Goal: Transaction & Acquisition: Subscribe to service/newsletter

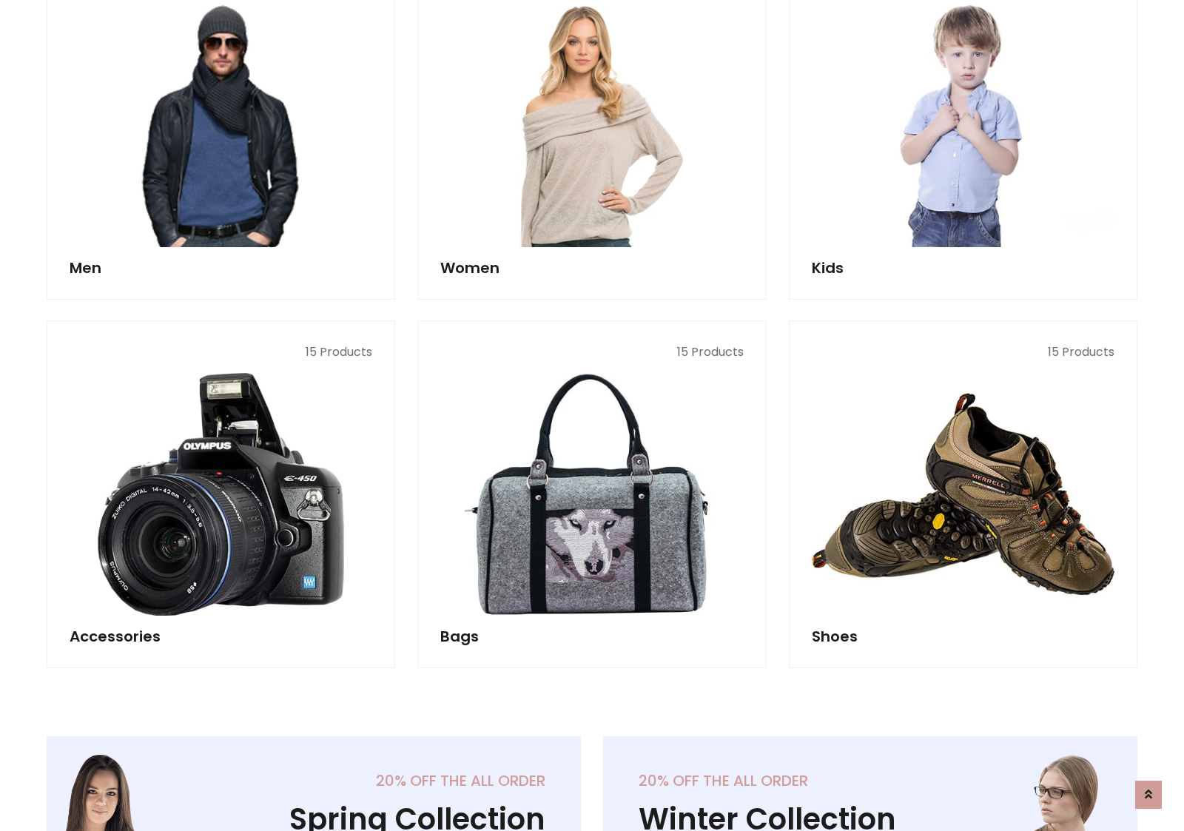
scroll to position [1073, 0]
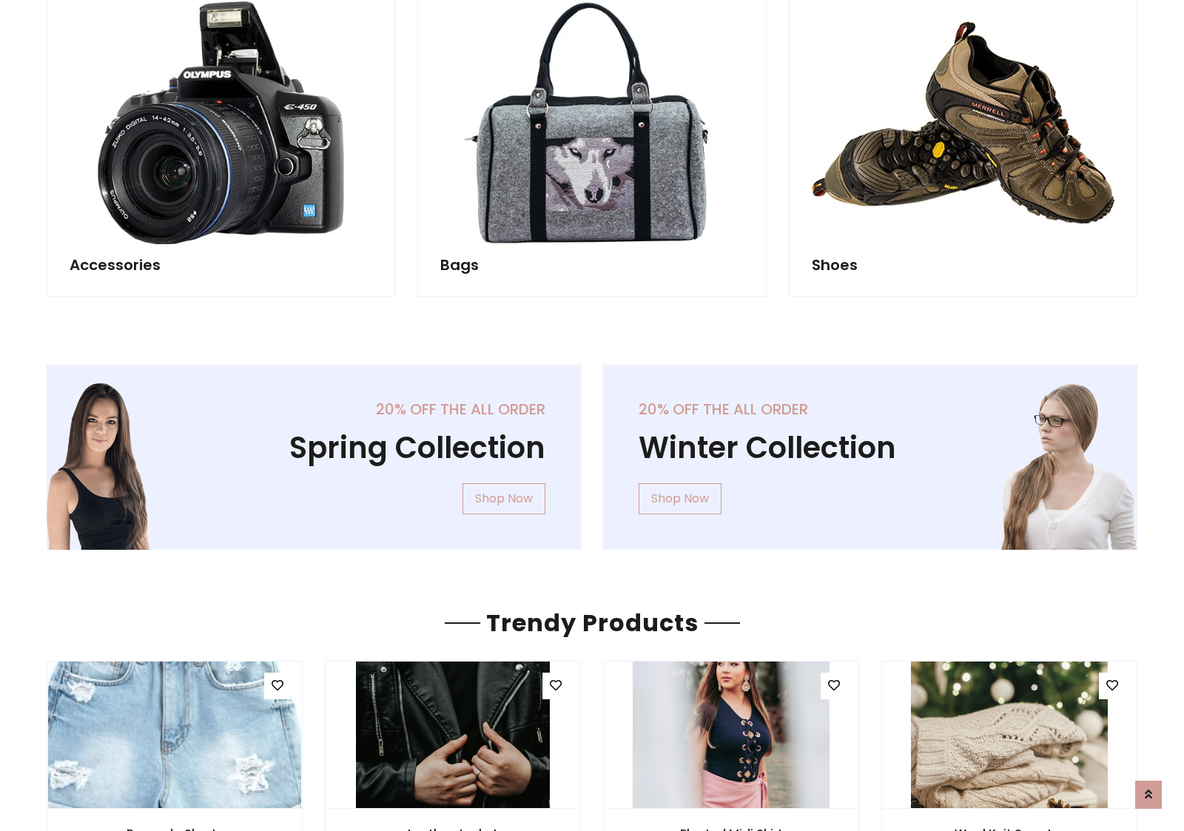
click at [592, 451] on div "20% off the all order Winter Collection Shop Now" at bounding box center [870, 469] width 556 height 209
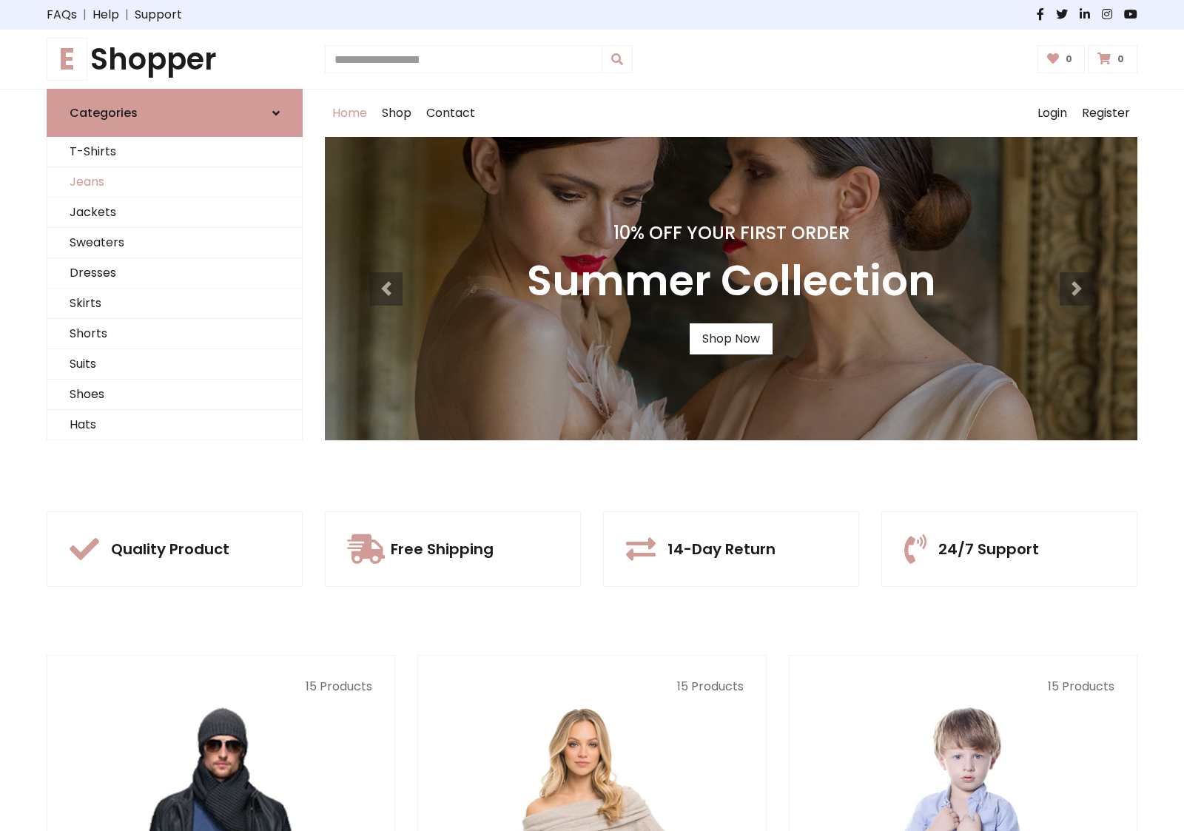
click at [175, 182] on link "Jeans" at bounding box center [174, 182] width 254 height 30
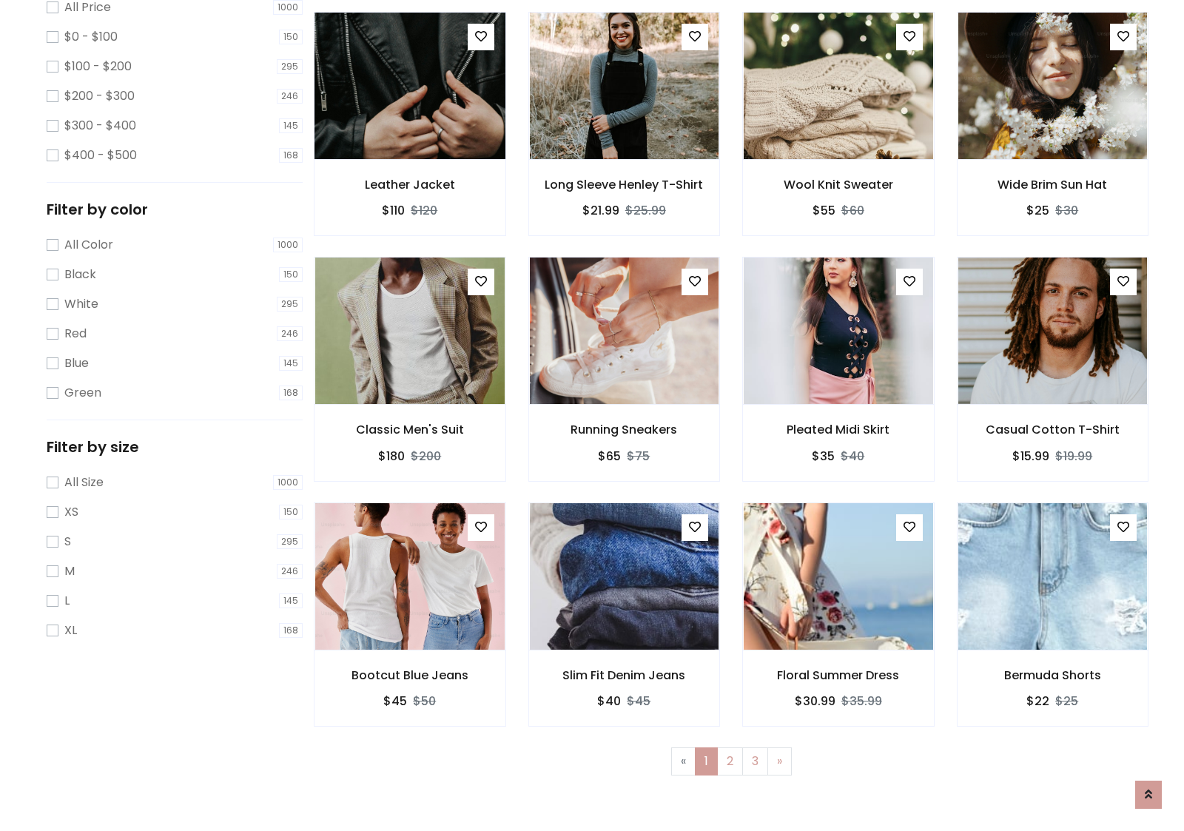
scroll to position [404, 0]
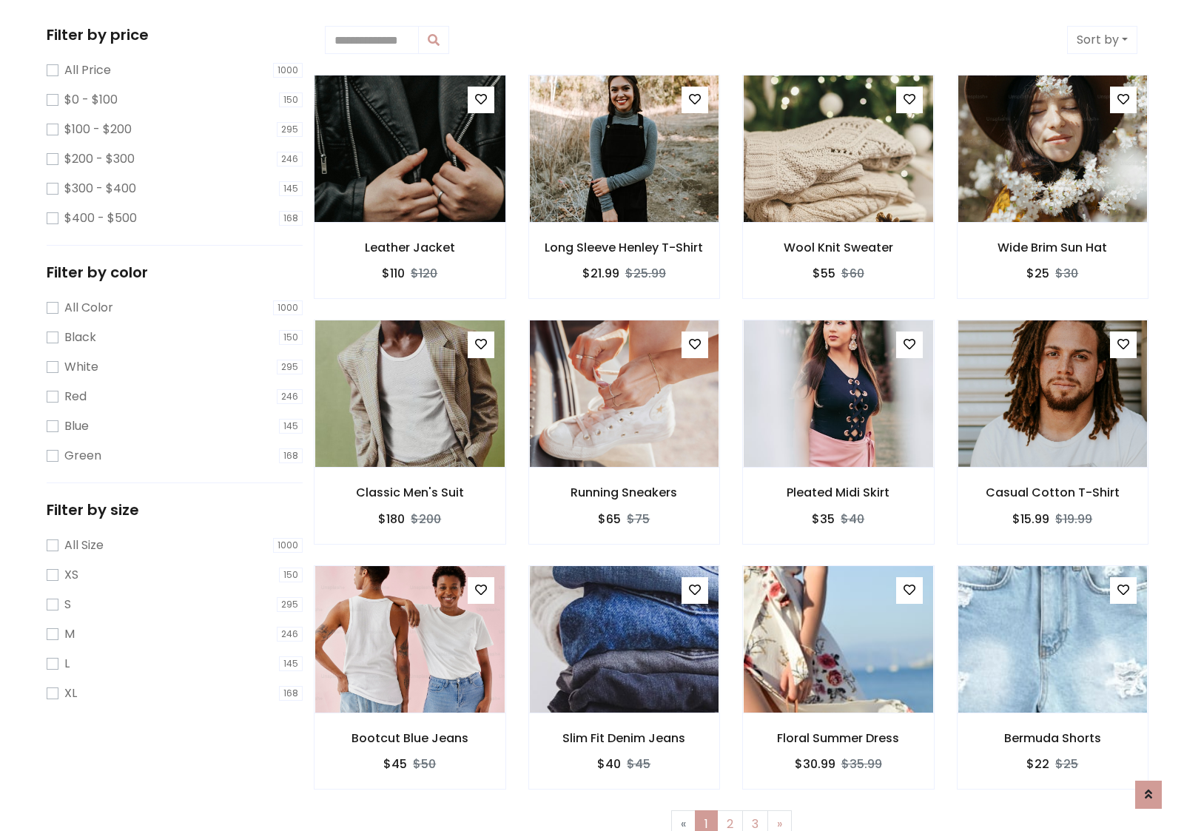
click at [409, 149] on img at bounding box center [409, 148] width 227 height 355
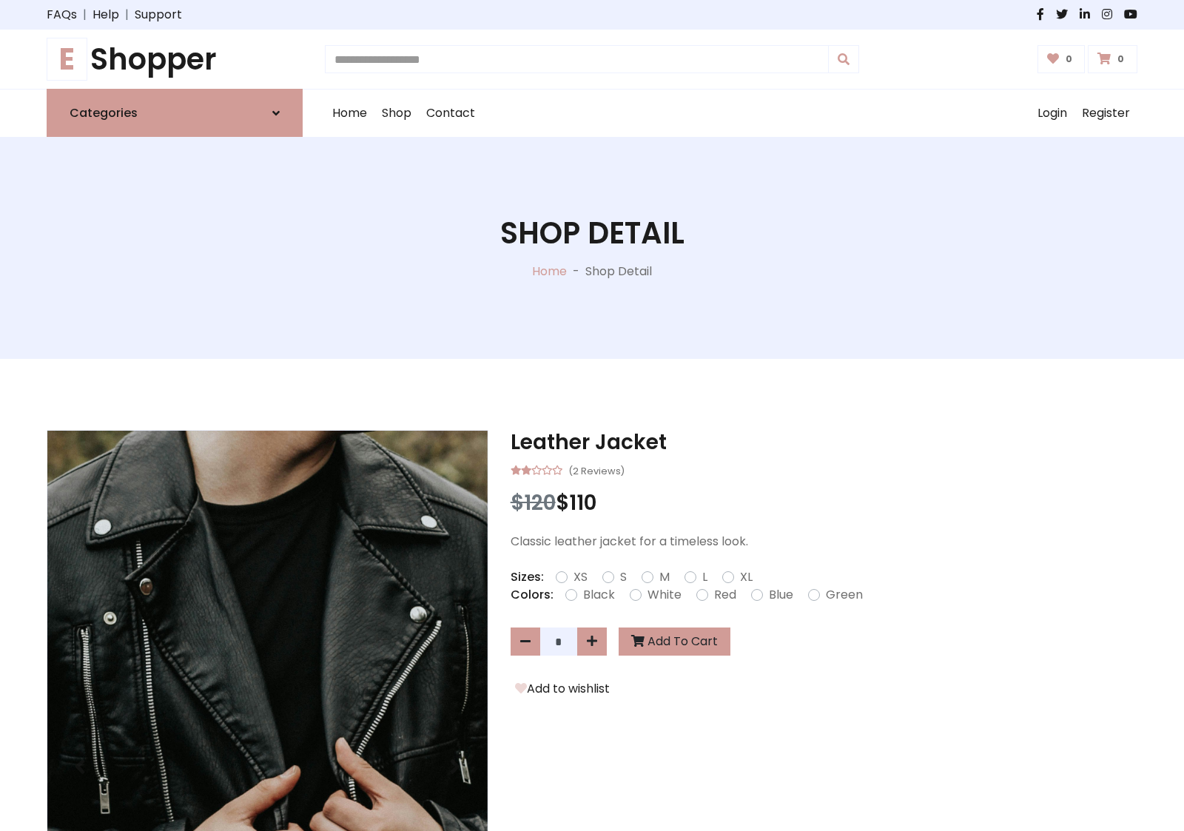
scroll to position [159, 0]
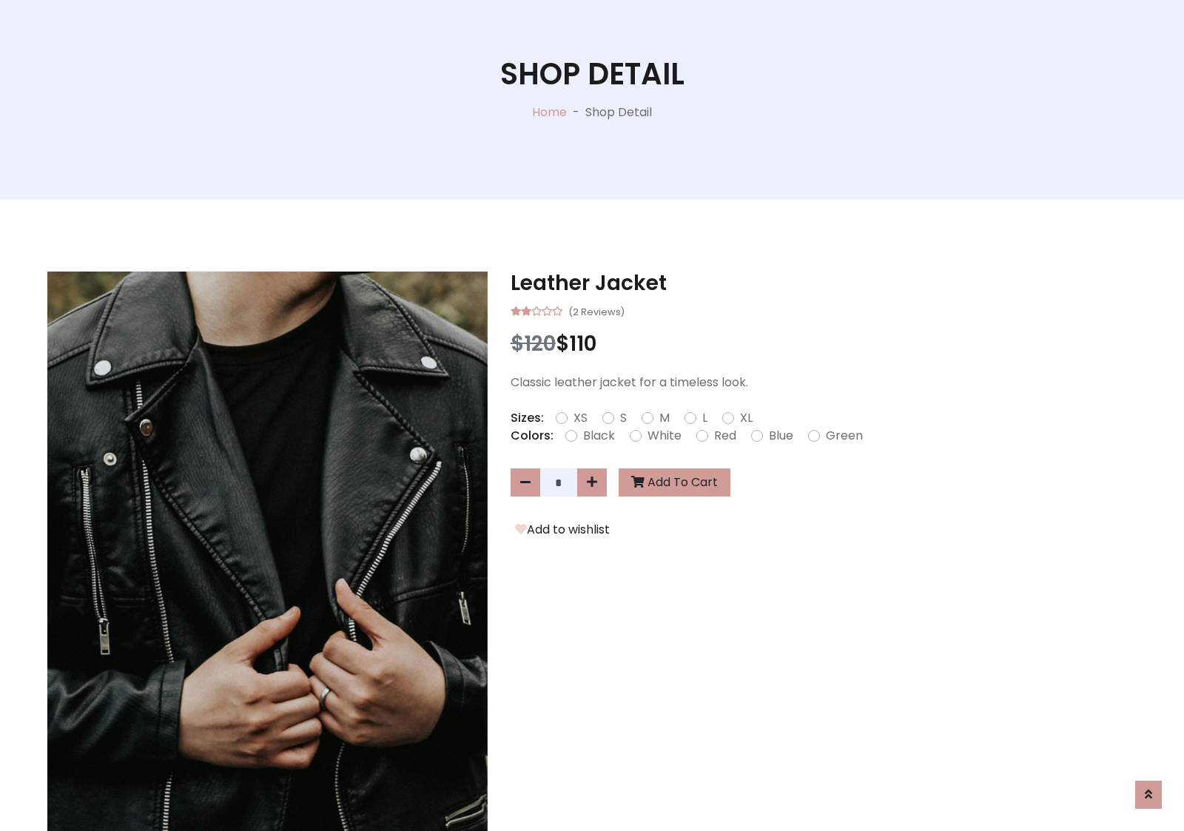
click at [723, 435] on label "Red" at bounding box center [725, 436] width 22 height 18
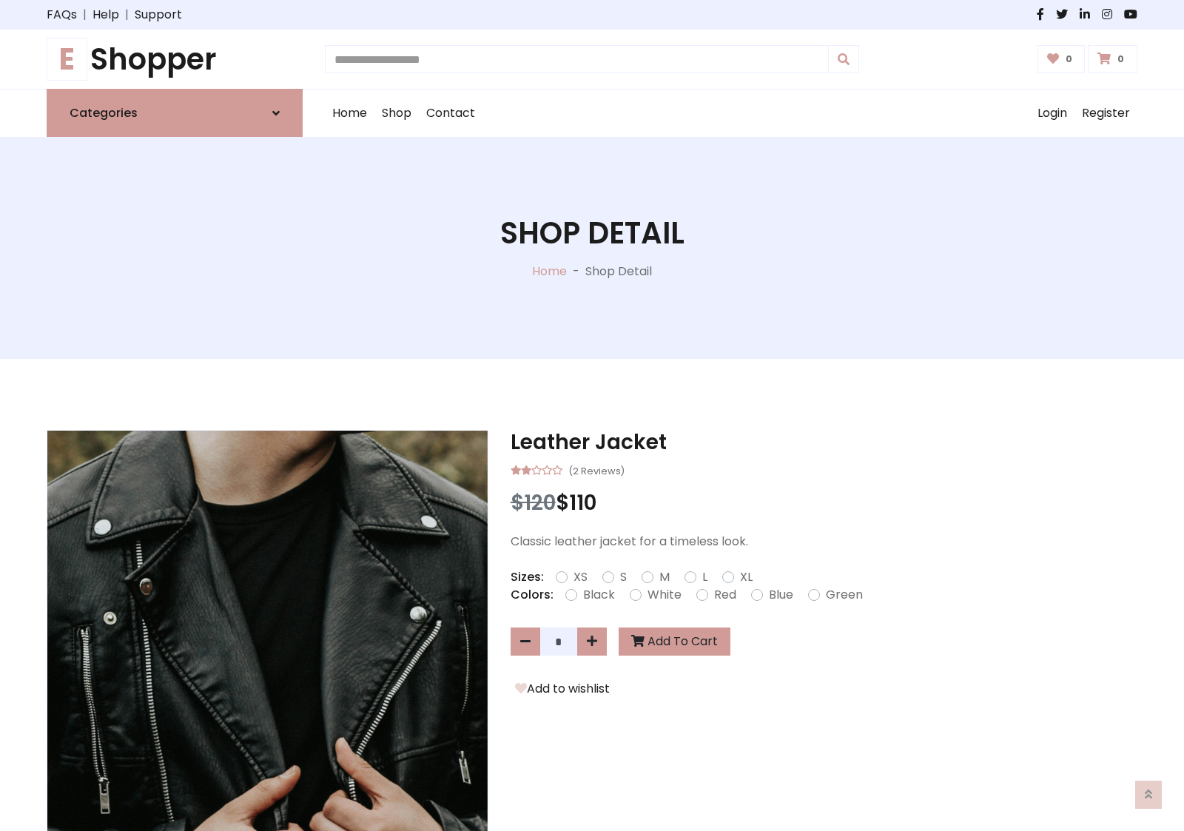
scroll to position [159, 0]
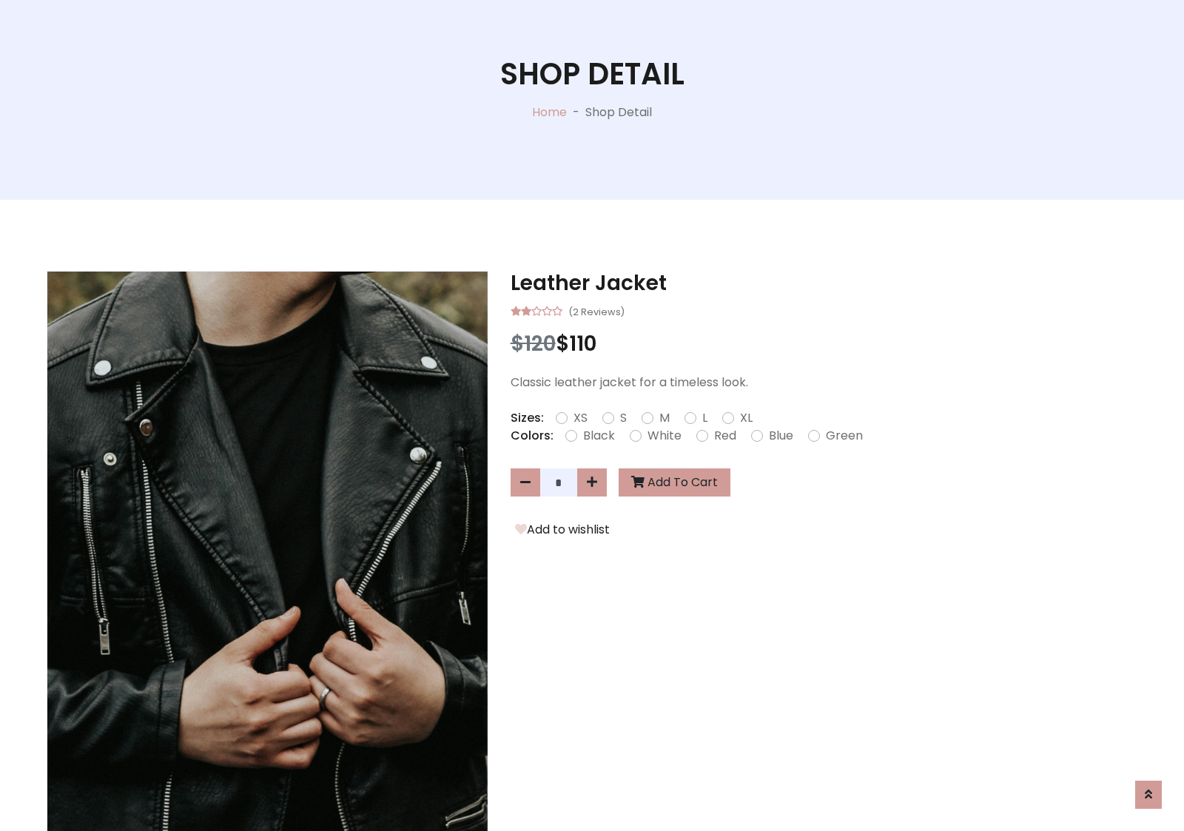
click at [592, 415] on form "XS S M L XL" at bounding box center [660, 418] width 209 height 18
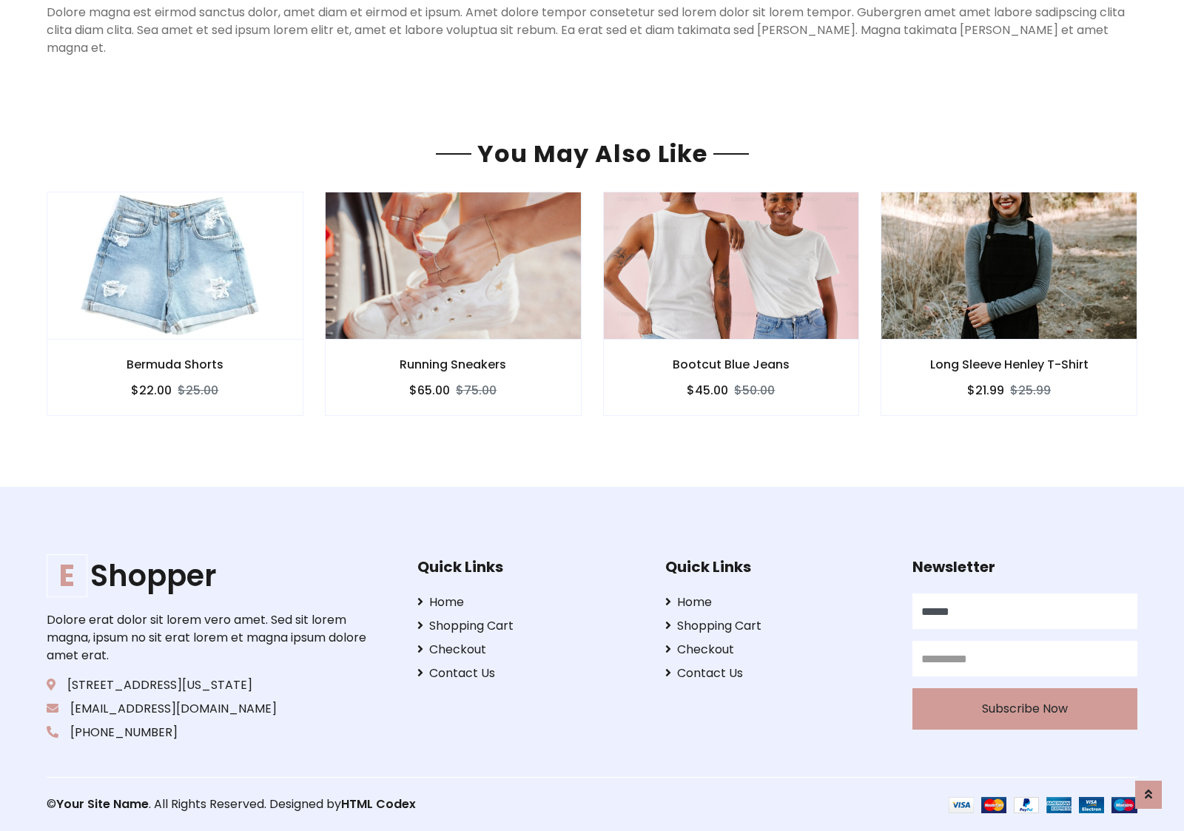
scroll to position [1196, 0]
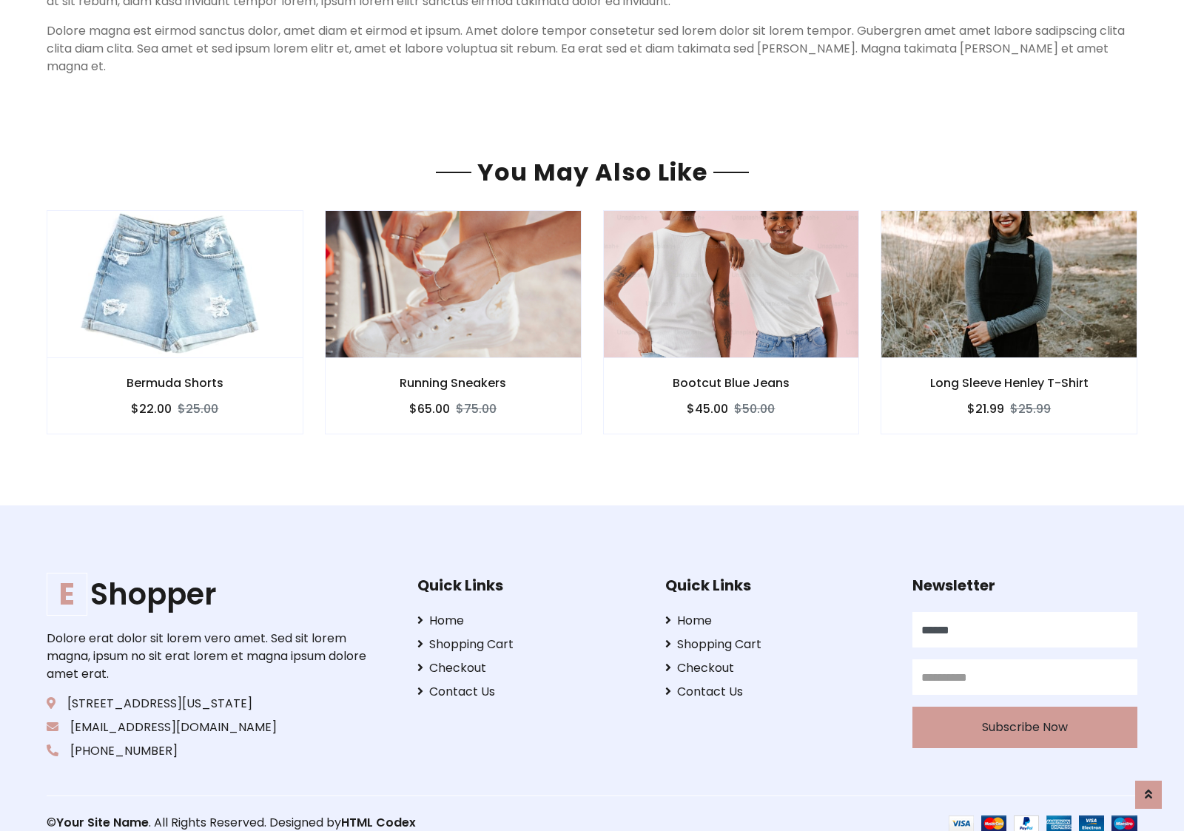
type input "******"
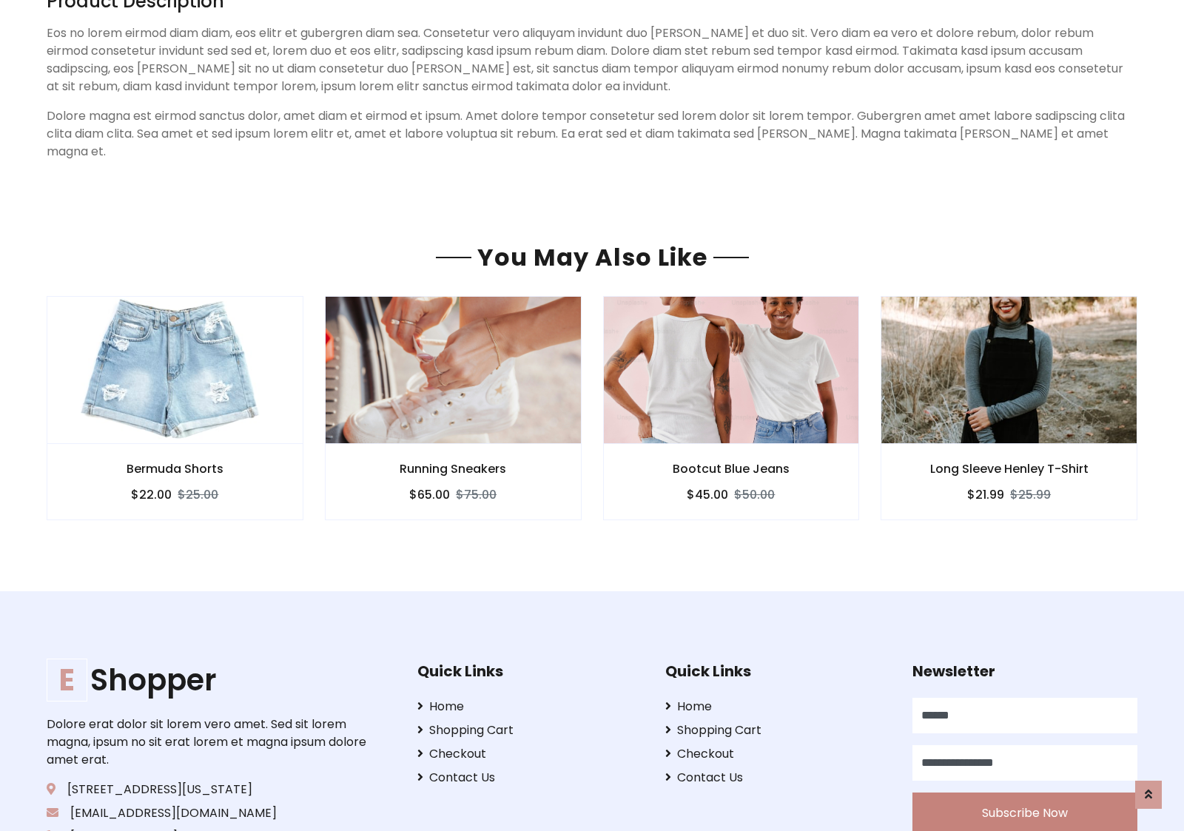
type input "**********"
click at [1024, 794] on button "Subscribe Now" at bounding box center [1024, 812] width 225 height 41
